Goal: Complete application form

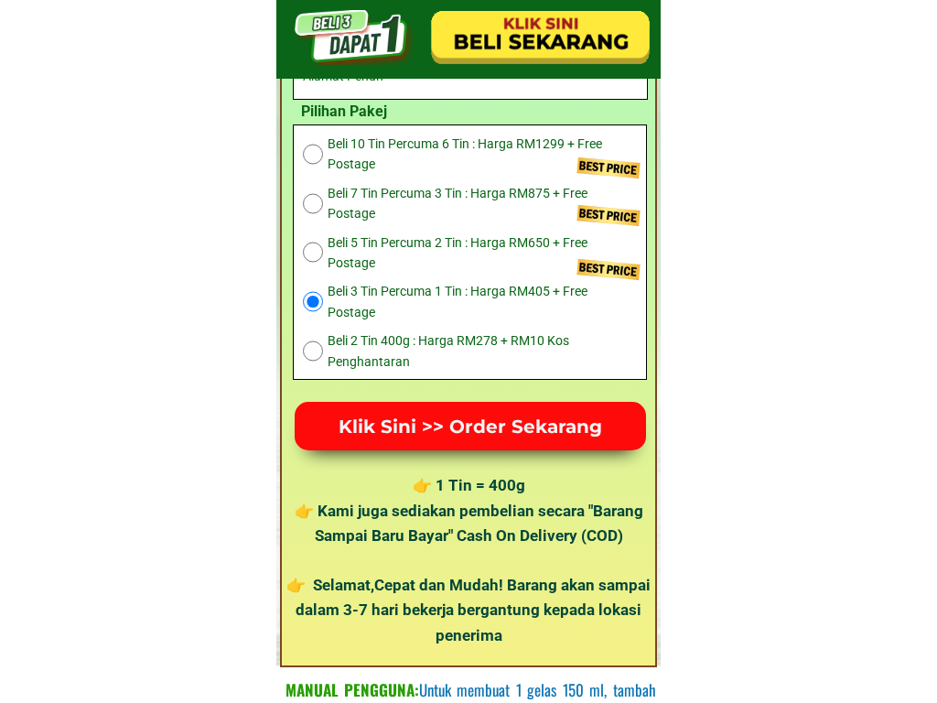
select select "603:[GEOGRAPHIC_DATA]"
select select
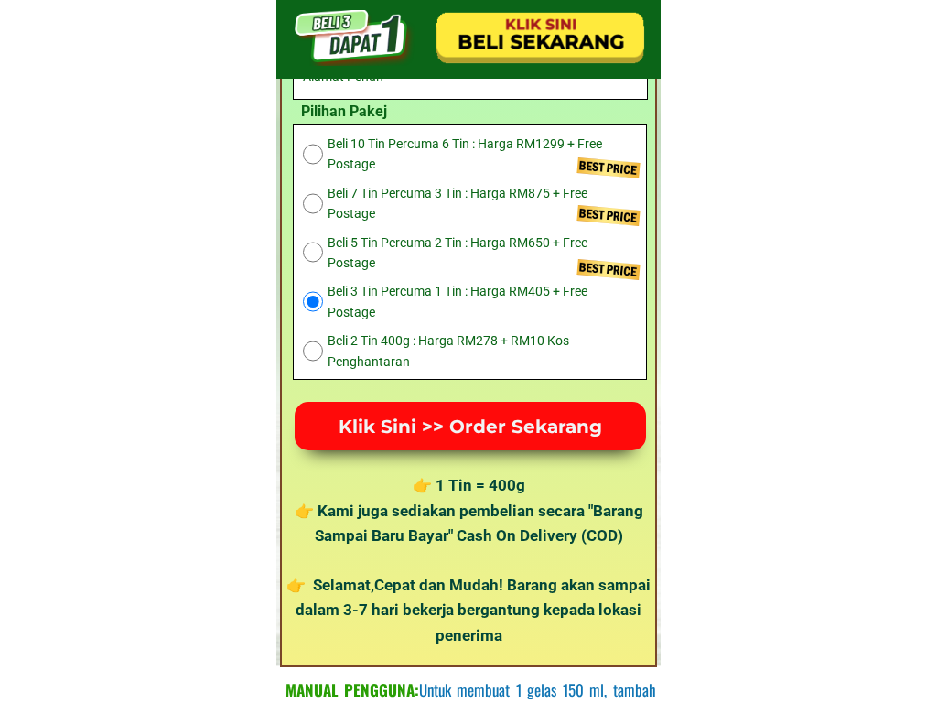
select select "603:[GEOGRAPHIC_DATA]"
select select
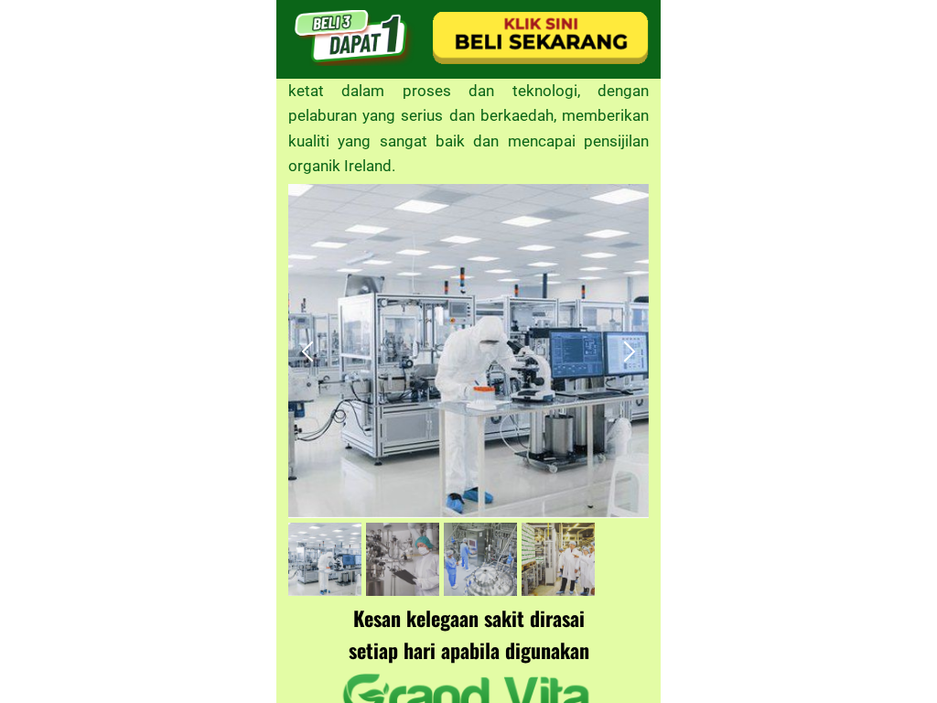
type input "[PERSON_NAME]"
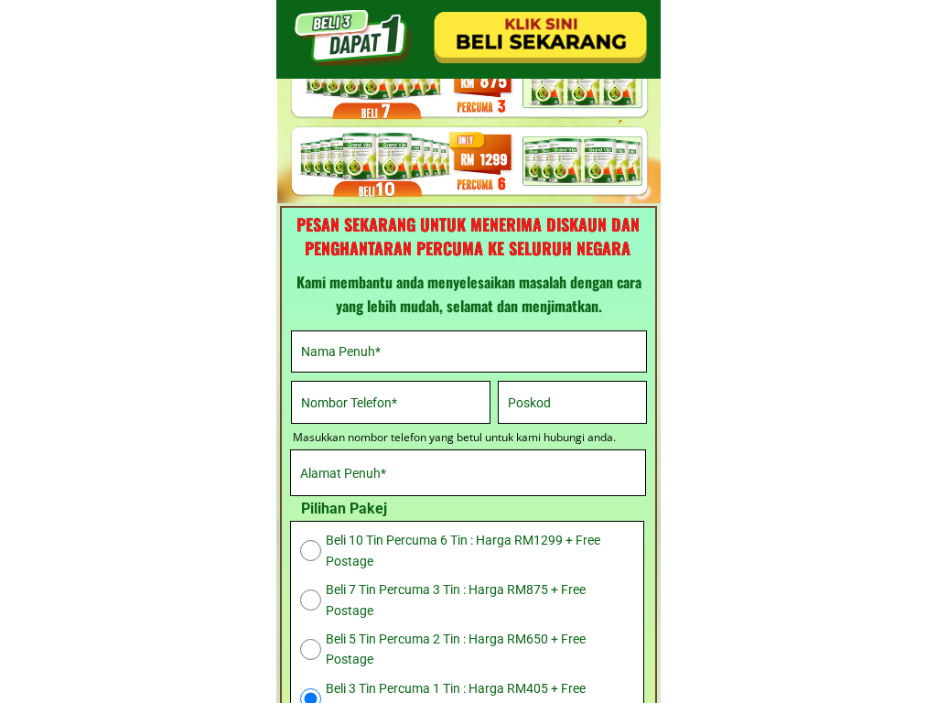
click at [469, 351] on input "text" at bounding box center [469, 351] width 345 height 40
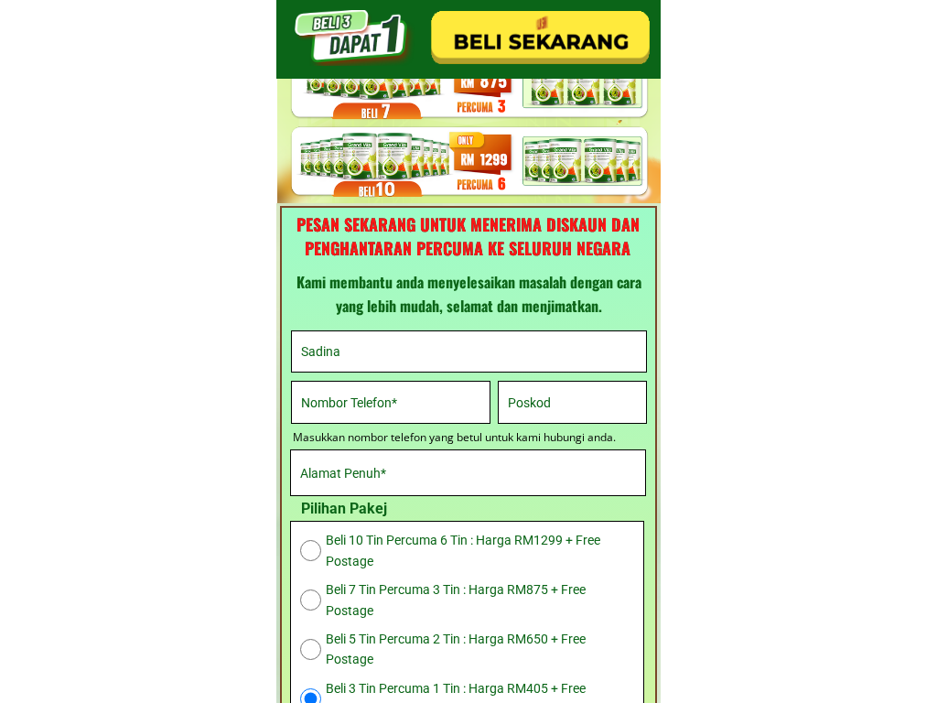
type input "Sadina"
click at [469, 351] on input "text" at bounding box center [469, 351] width 345 height 40
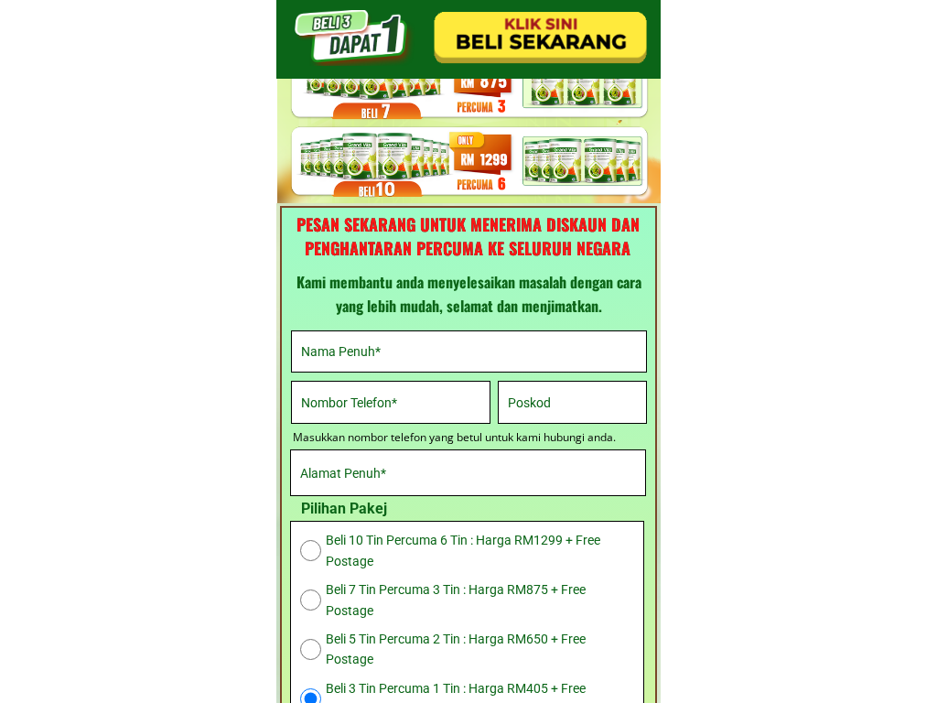
click at [469, 351] on input "text" at bounding box center [469, 351] width 345 height 40
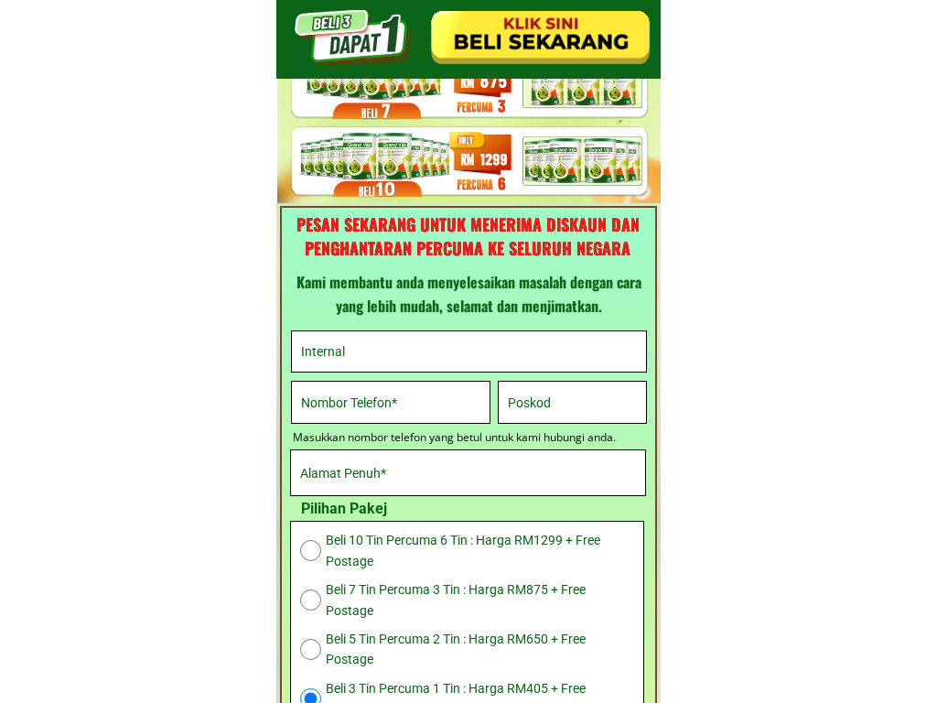
type input "Internal"
click at [469, 351] on input "text" at bounding box center [469, 351] width 345 height 40
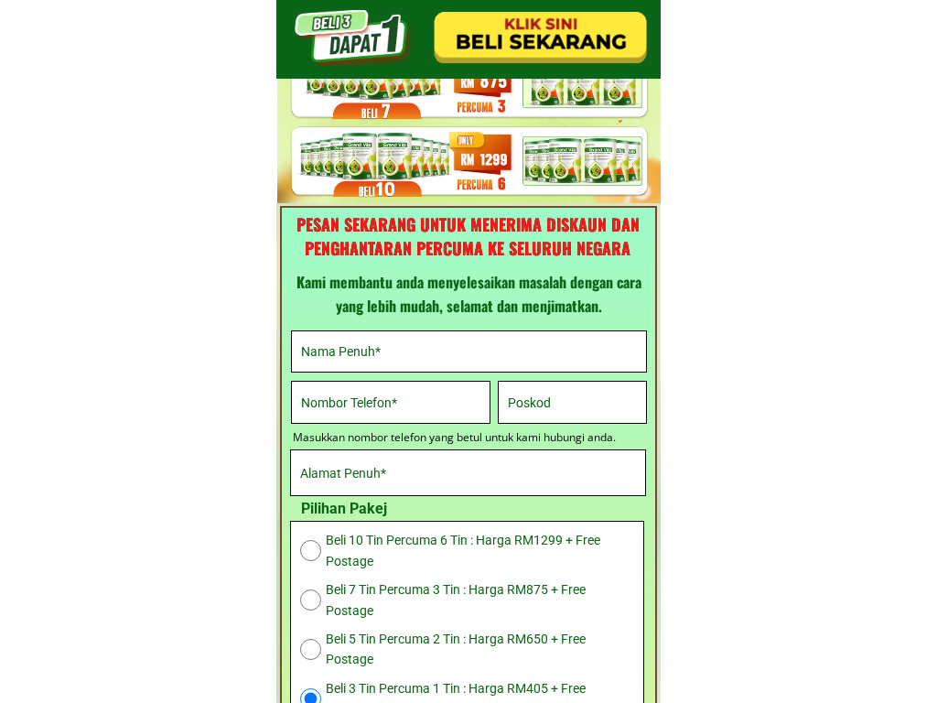
click at [391, 402] on input "tel" at bounding box center [391, 402] width 189 height 40
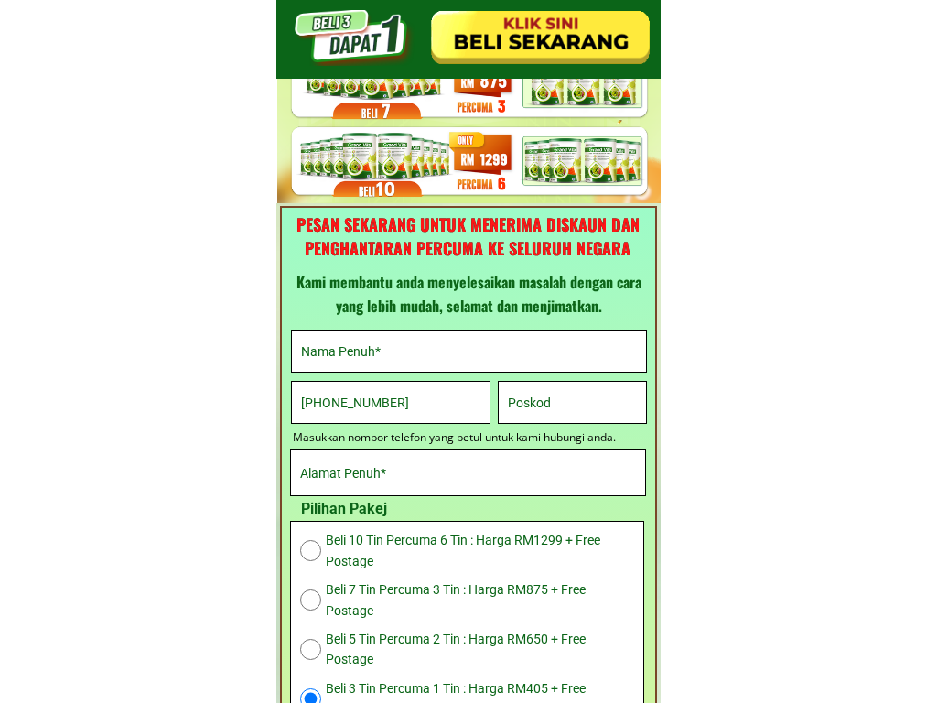
type input "[PHONE_NUMBER]"
click at [391, 402] on input "tel" at bounding box center [391, 402] width 189 height 40
click at [572, 402] on input "text" at bounding box center [573, 402] width 138 height 40
type input "09868-3302"
click at [572, 402] on input "text" at bounding box center [573, 402] width 138 height 40
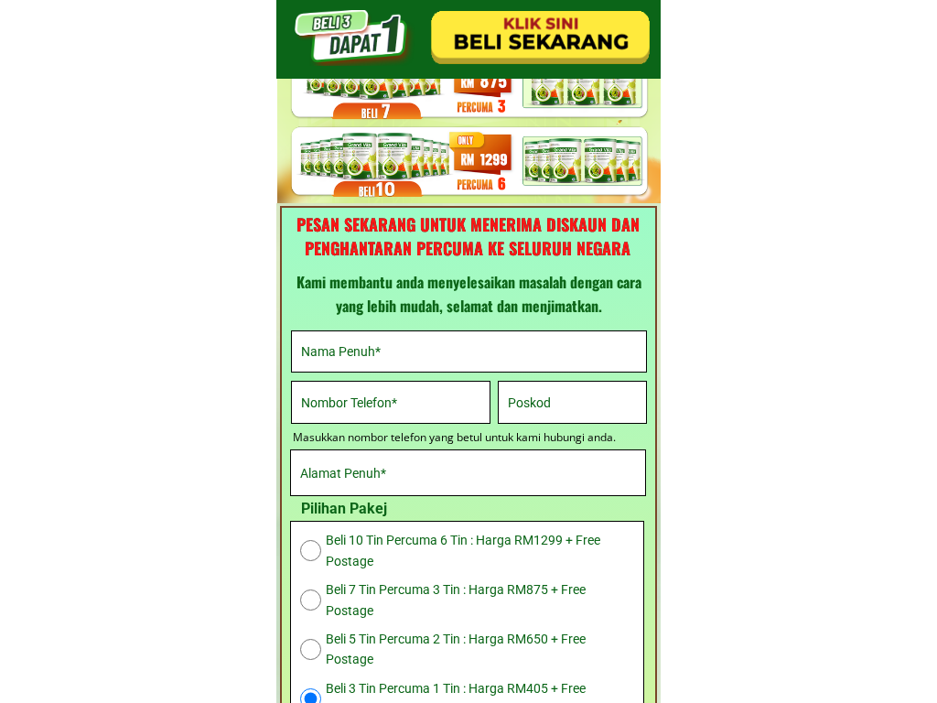
click at [572, 402] on input "text" at bounding box center [573, 402] width 138 height 40
type input "North Korean Won"
click at [572, 402] on input "text" at bounding box center [573, 402] width 138 height 40
click at [468, 472] on input "text" at bounding box center [468, 472] width 345 height 45
type input "540 Stanford Track"
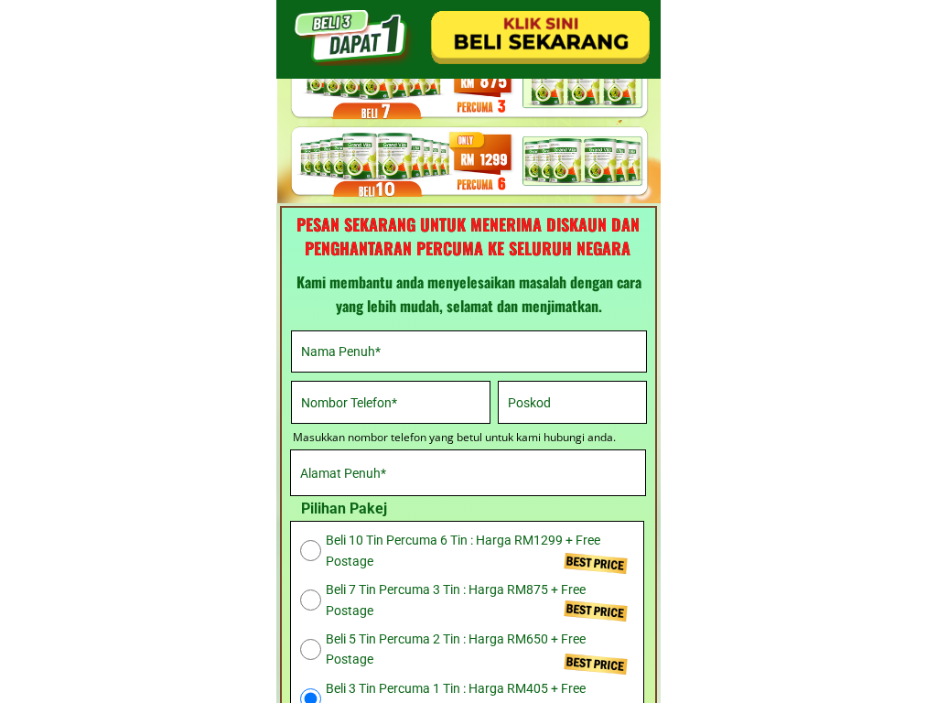
click at [468, 472] on input "text" at bounding box center [468, 472] width 345 height 45
type input "extend"
click at [468, 472] on input "text" at bounding box center [468, 472] width 345 height 45
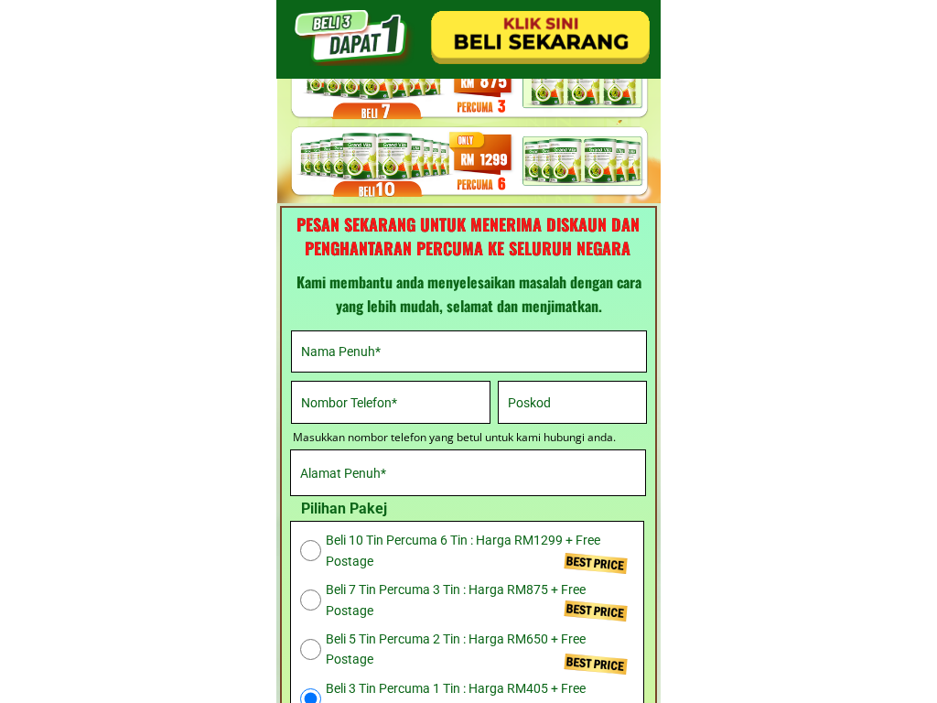
type input "[PERSON_NAME]"
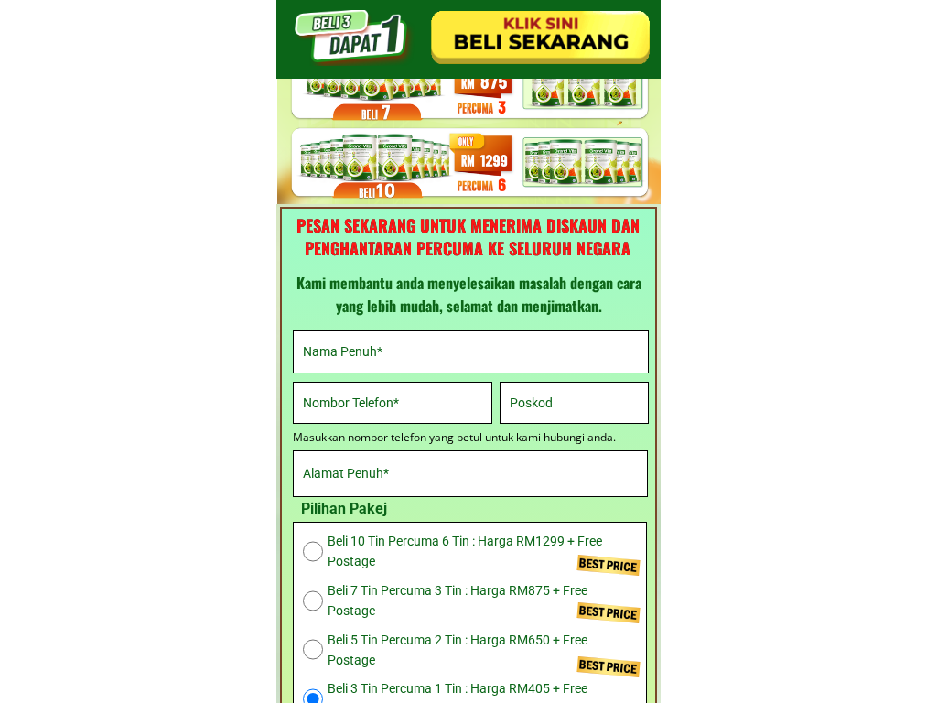
click at [471, 352] on input "text" at bounding box center [470, 351] width 345 height 40
type input "Purwanto"
click at [471, 352] on input "text" at bounding box center [470, 351] width 345 height 40
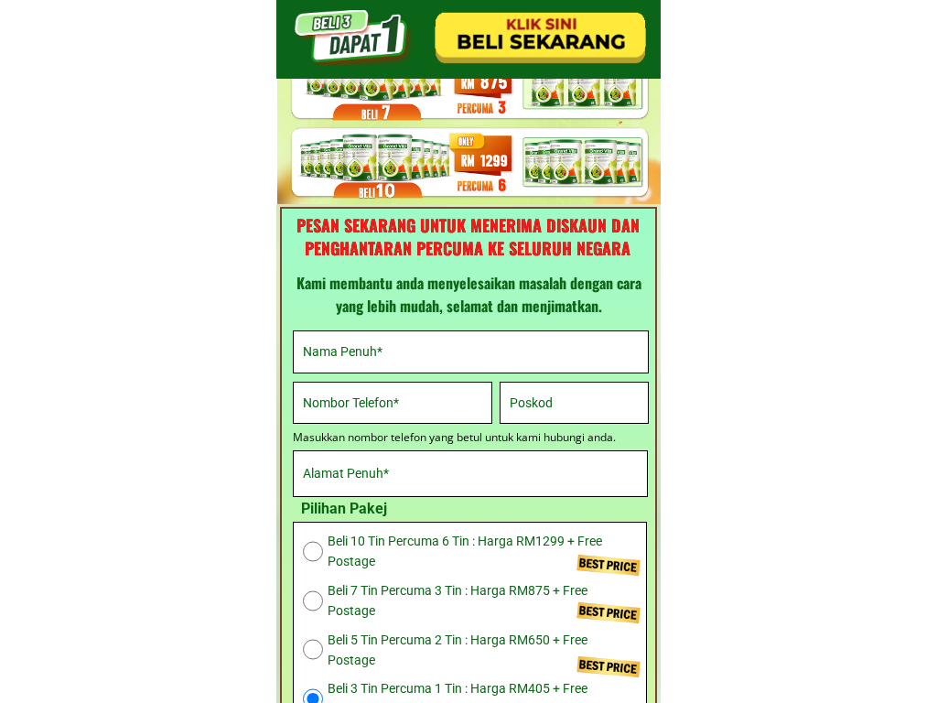
click at [471, 352] on input "text" at bounding box center [470, 351] width 345 height 40
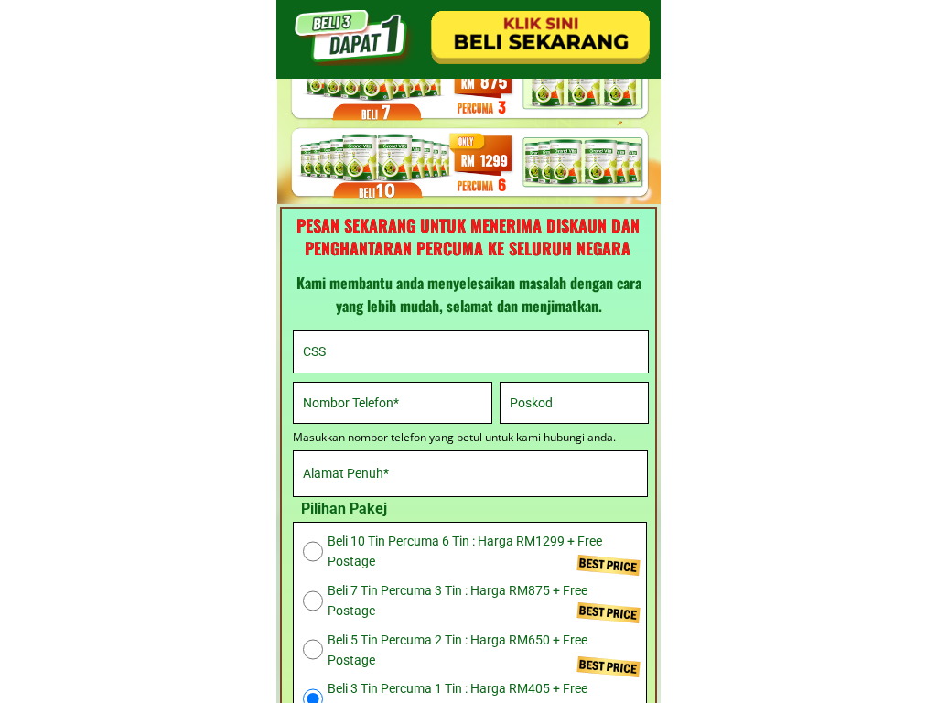
type input "CSS"
click at [471, 352] on input "text" at bounding box center [470, 351] width 345 height 40
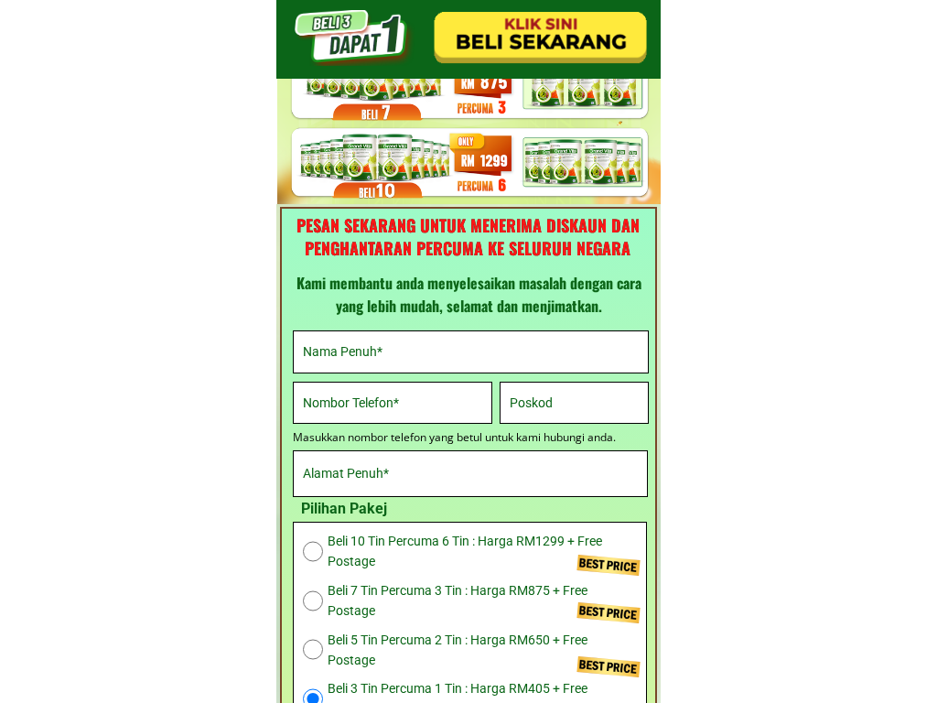
click at [393, 403] on input "tel" at bounding box center [392, 403] width 189 height 40
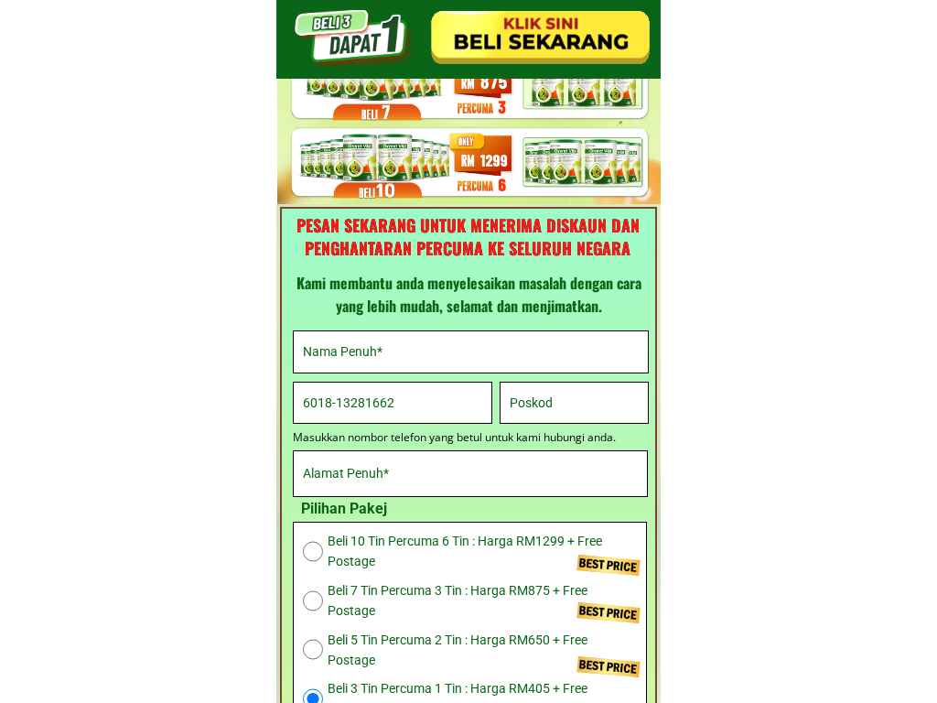
type input "6018-13281662"
click at [393, 403] on input "tel" at bounding box center [392, 403] width 189 height 40
click at [574, 403] on input "text" at bounding box center [574, 403] width 138 height 40
type input "26683"
click at [574, 403] on input "text" at bounding box center [574, 403] width 138 height 40
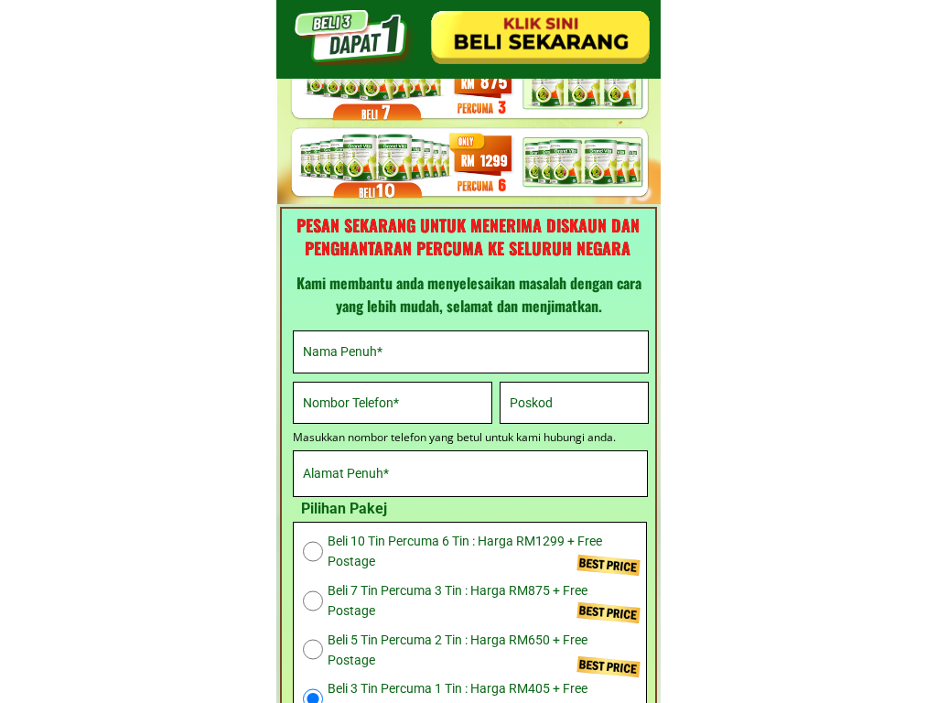
click at [574, 403] on input "text" at bounding box center [574, 403] width 138 height 40
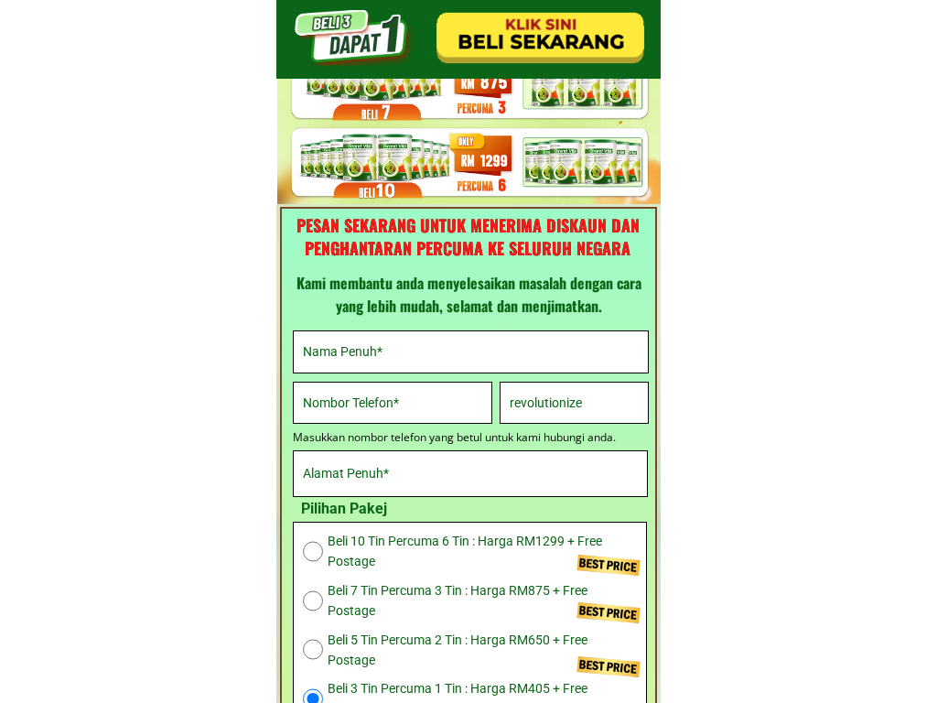
type input "revolutionize"
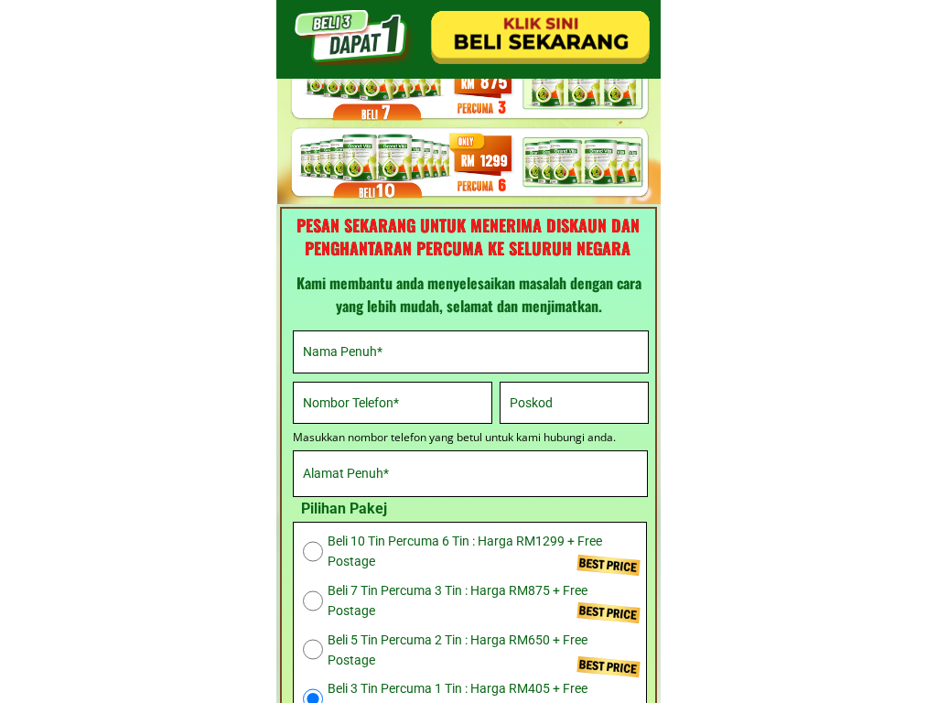
click at [574, 403] on input "text" at bounding box center [574, 403] width 138 height 40
click at [470, 473] on input "text" at bounding box center [470, 473] width 345 height 45
type input "10669 Jones Prairie"
click at [470, 473] on input "text" at bounding box center [470, 473] width 345 height 45
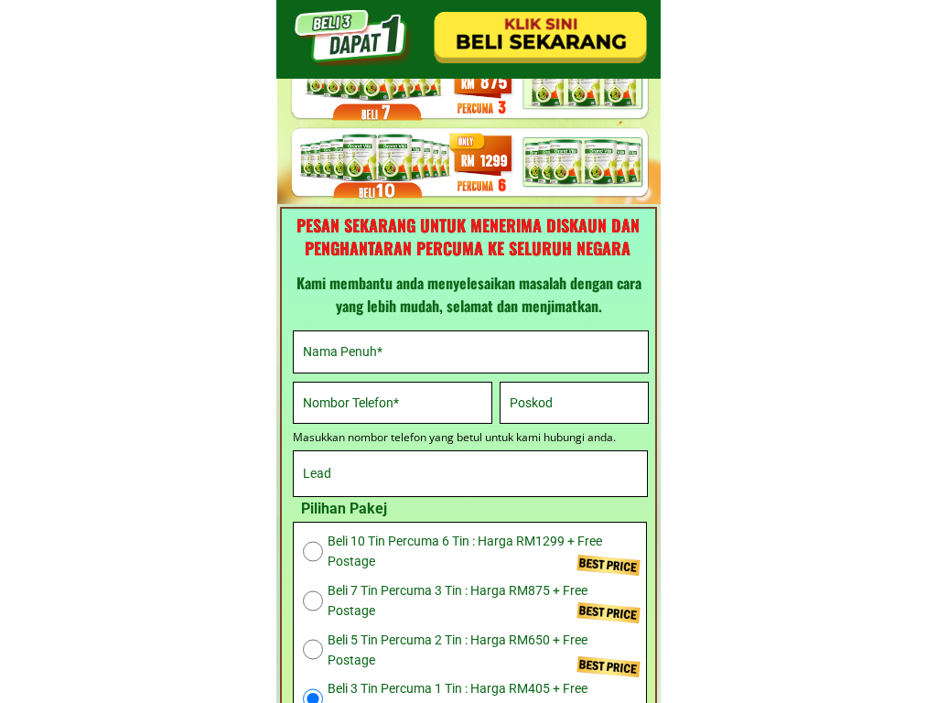
type input "Lead"
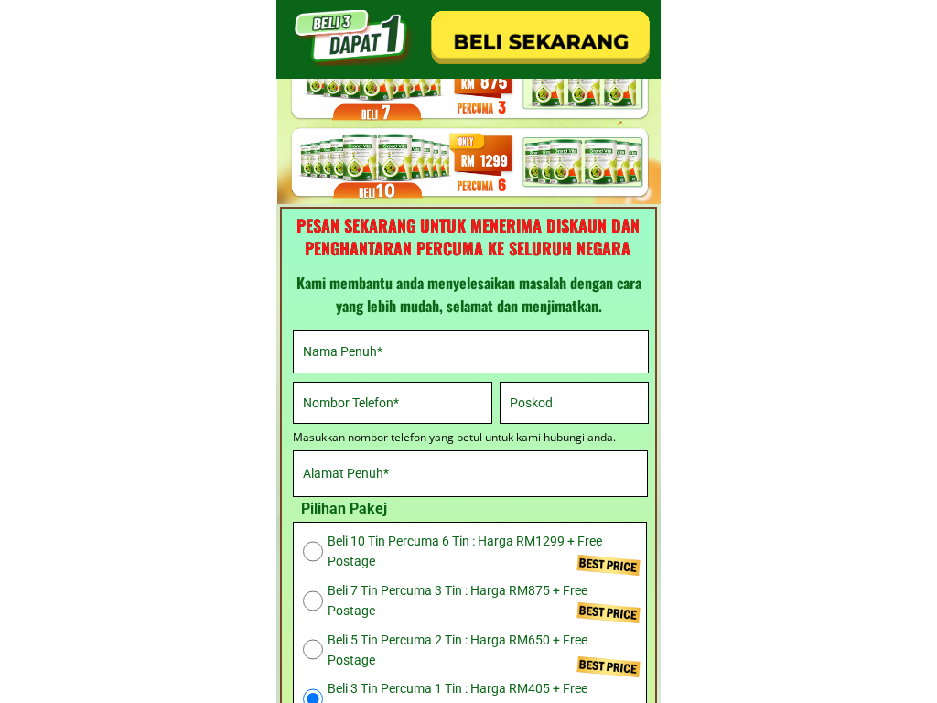
click at [470, 473] on input "text" at bounding box center [470, 473] width 345 height 45
radio input "true"
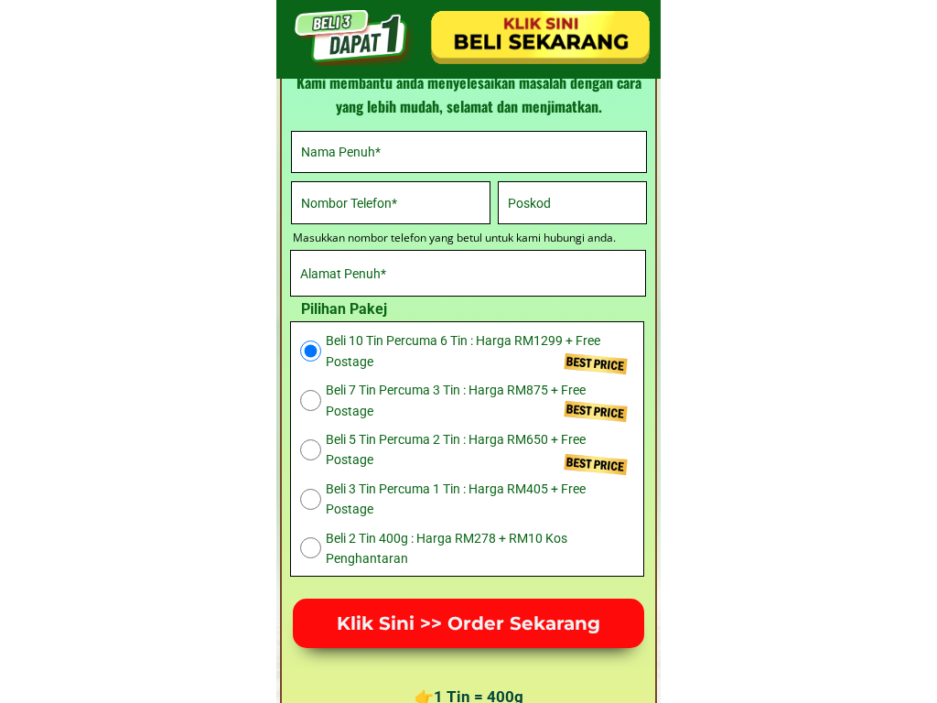
click at [310, 400] on input "radio" at bounding box center [310, 400] width 21 height 21
radio input "true"
click at [310, 450] on input "radio" at bounding box center [310, 449] width 21 height 21
radio input "true"
click at [310, 499] on input "radio" at bounding box center [310, 499] width 21 height 21
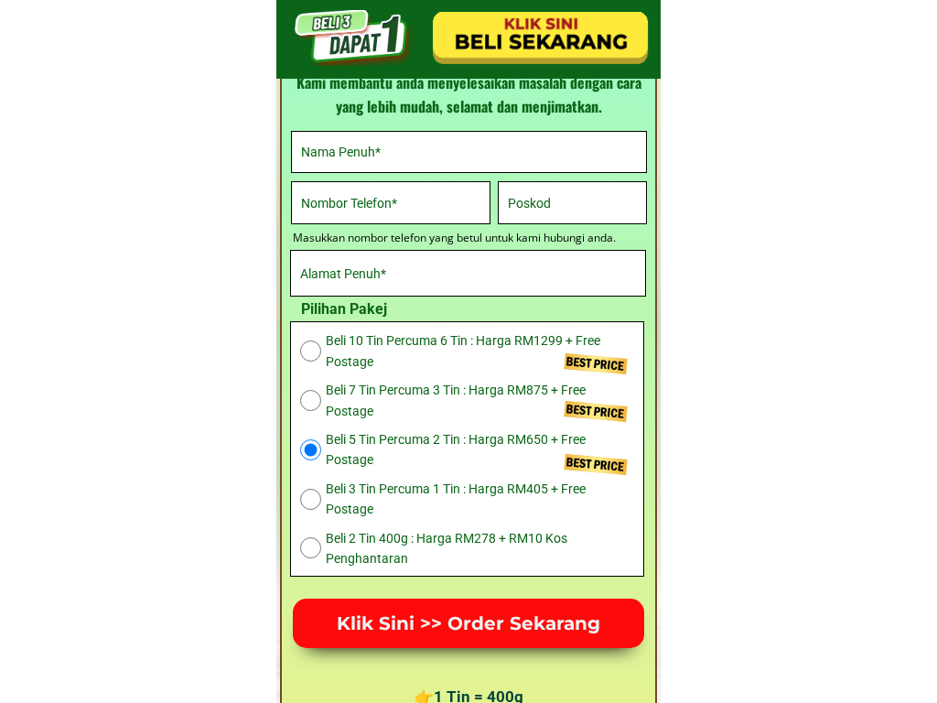
radio input "true"
click at [310, 547] on input "radio" at bounding box center [310, 547] width 21 height 21
radio input "true"
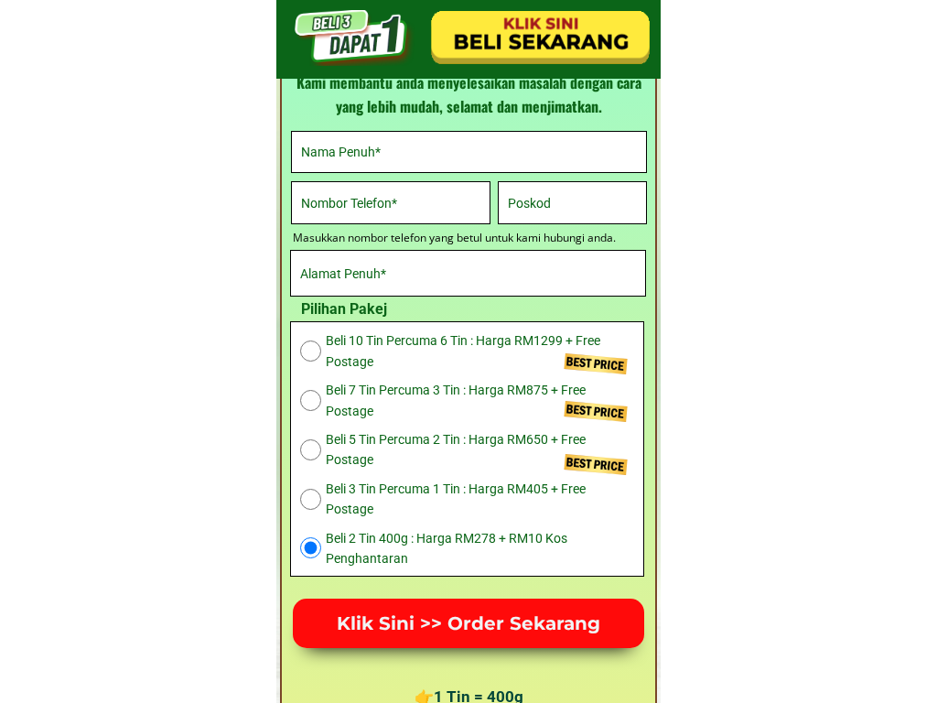
radio input "true"
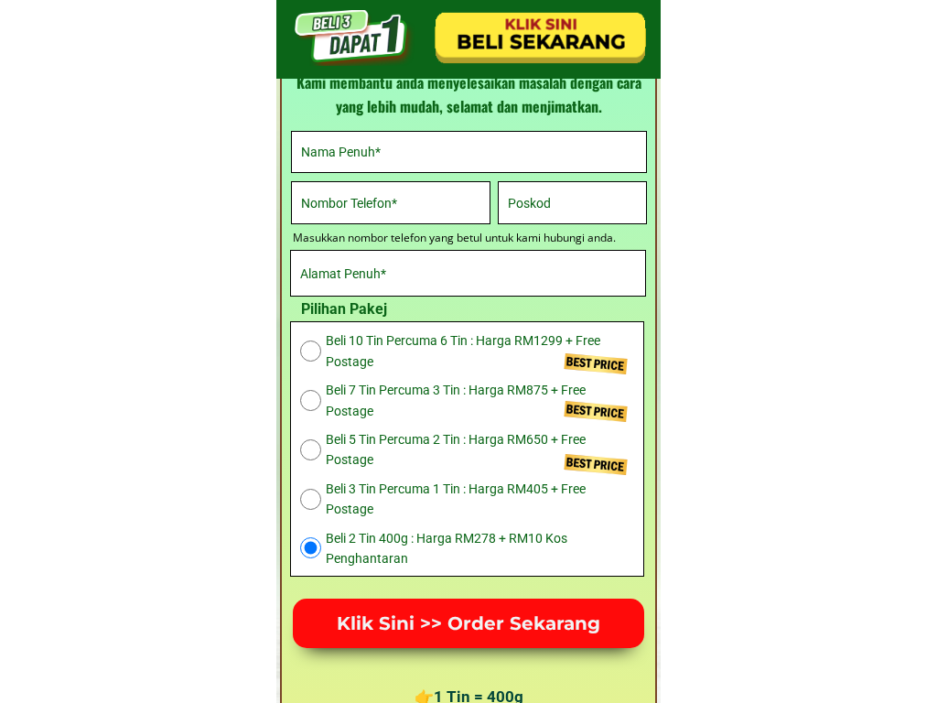
radio input "true"
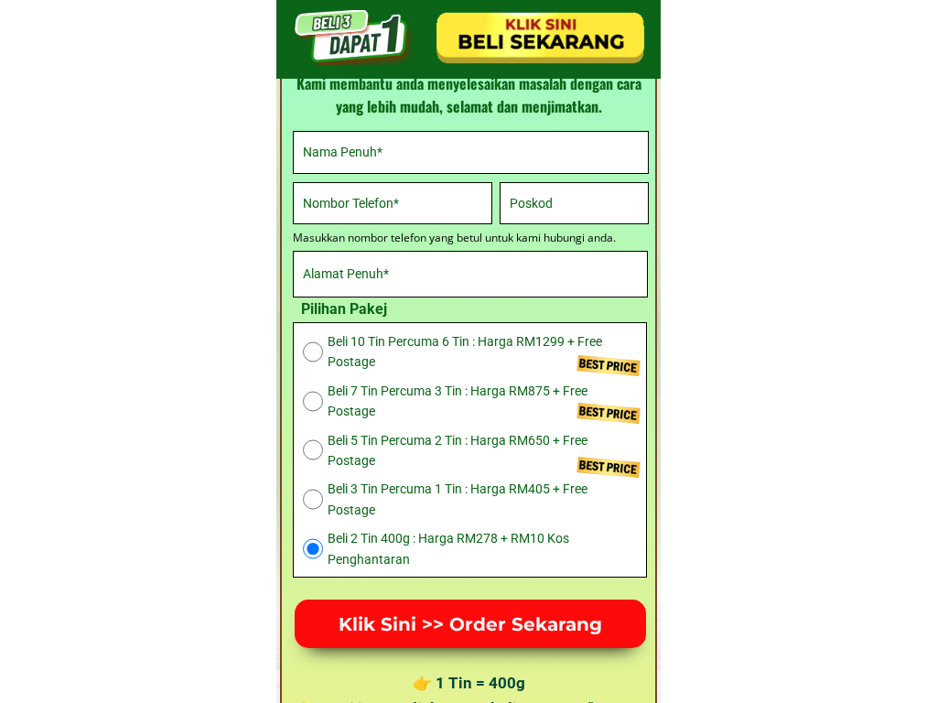
type input "Sadina"
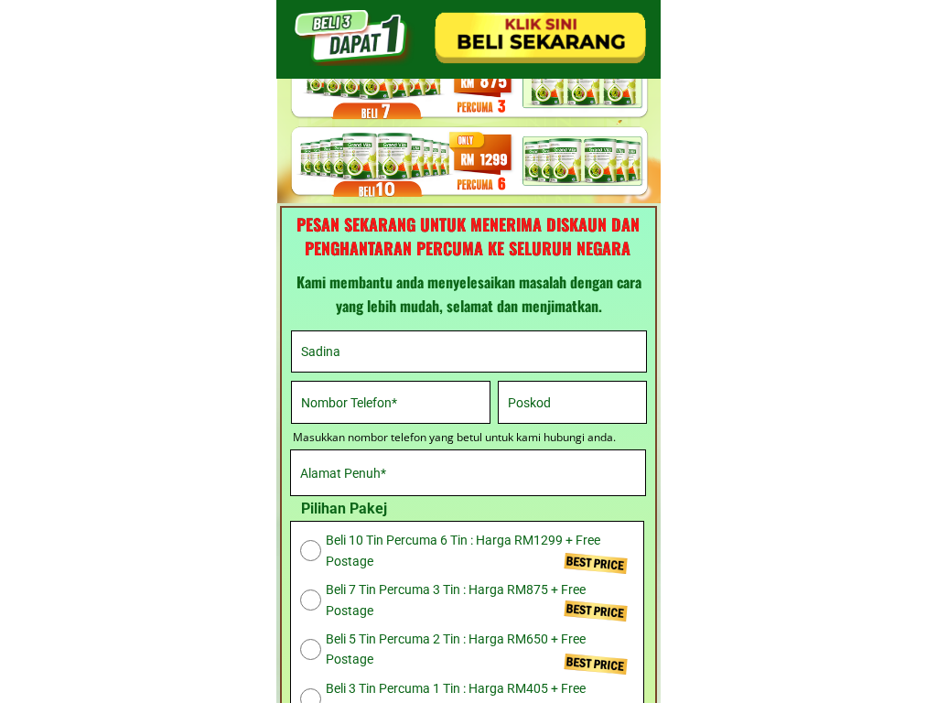
click at [391, 402] on input "tel" at bounding box center [391, 402] width 189 height 40
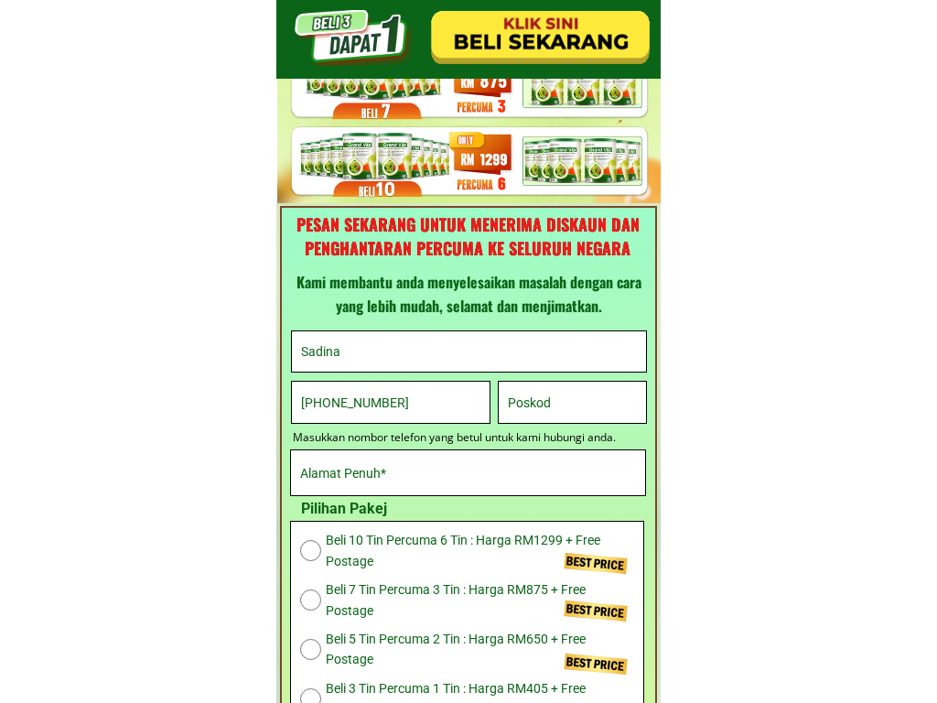
type input "[PHONE_NUMBER]"
click at [572, 402] on input "text" at bounding box center [573, 402] width 138 height 40
type input "09868-3302"
click at [468, 472] on input "text" at bounding box center [468, 472] width 345 height 45
type input "540 Stanford Track"
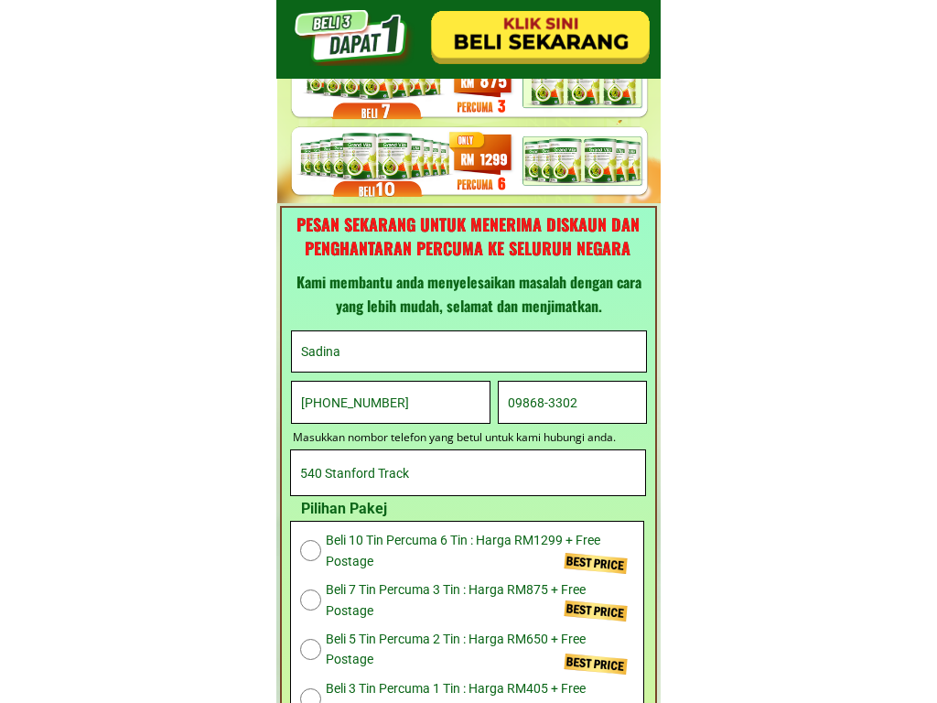
type input "Purwanto"
type input "6018-13281662"
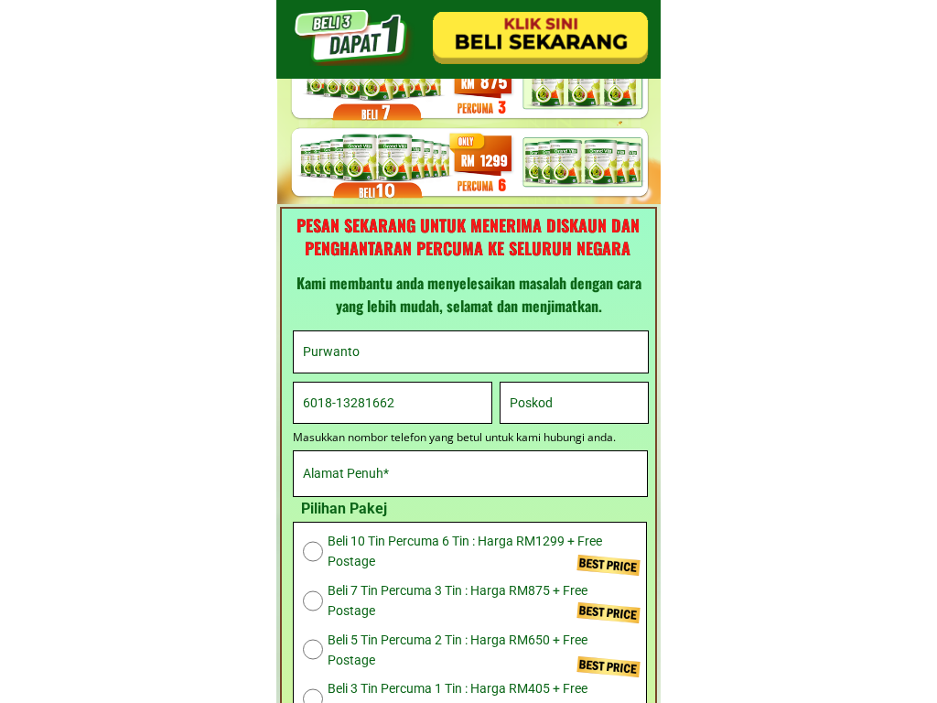
click at [574, 403] on input "text" at bounding box center [574, 403] width 138 height 40
type input "26683"
click at [470, 473] on input "text" at bounding box center [470, 473] width 345 height 45
type input "10669 Jones Prairie"
click button "submit" at bounding box center [0, 0] width 0 height 0
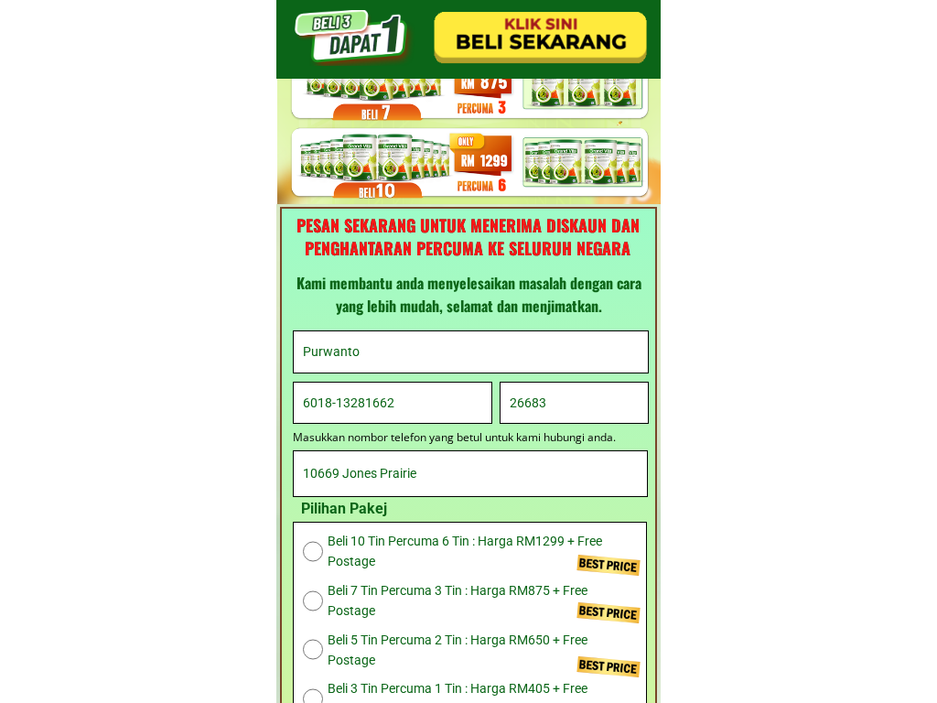
scroll to position [0, 0]
